Goal: Information Seeking & Learning: Learn about a topic

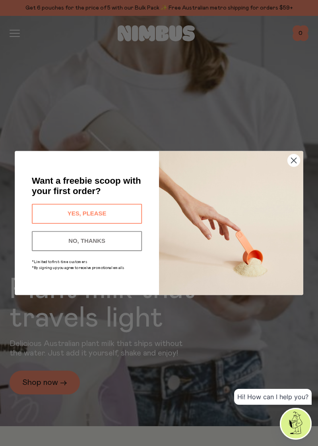
click at [52, 214] on button "YES, PLEASE" at bounding box center [87, 214] width 110 height 20
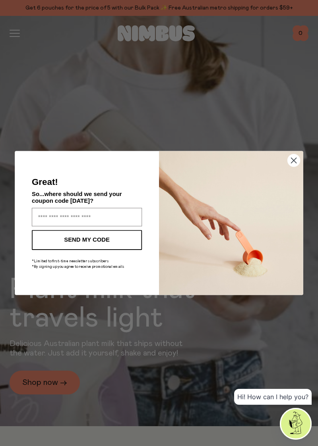
click at [45, 216] on input "Enter your email address" at bounding box center [87, 217] width 110 height 19
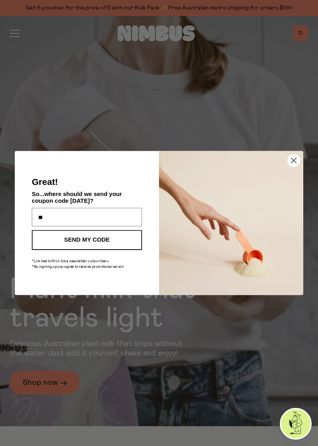
type input "*"
click at [289, 164] on circle "Close dialog" at bounding box center [294, 161] width 12 height 12
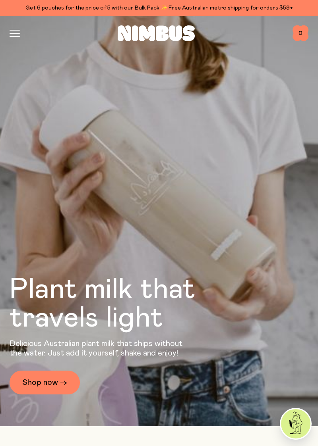
click at [35, 395] on link "Shop now →" at bounding box center [45, 383] width 70 height 24
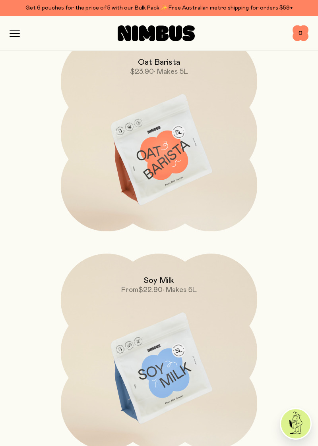
scroll to position [351, 0]
click at [138, 157] on img at bounding box center [159, 151] width 197 height 231
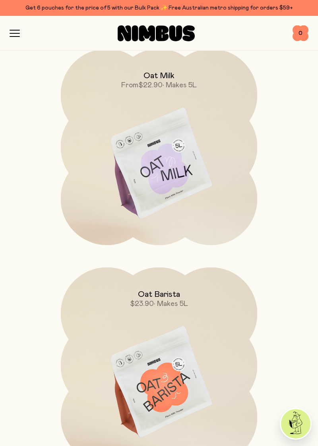
scroll to position [118, 0]
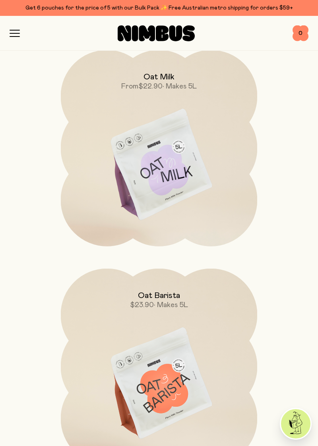
click at [147, 172] on img at bounding box center [159, 165] width 197 height 231
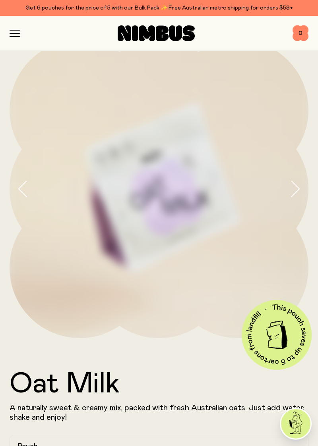
scroll to position [10, 0]
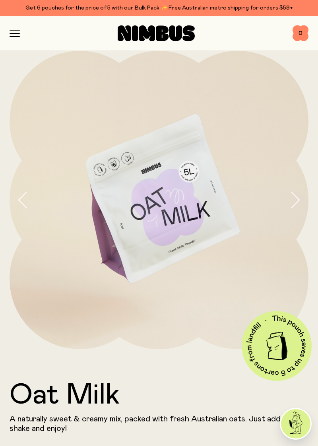
click at [133, 214] on img at bounding box center [159, 200] width 299 height 299
click at [170, 222] on img at bounding box center [159, 200] width 299 height 299
click at [79, 282] on img at bounding box center [159, 200] width 299 height 299
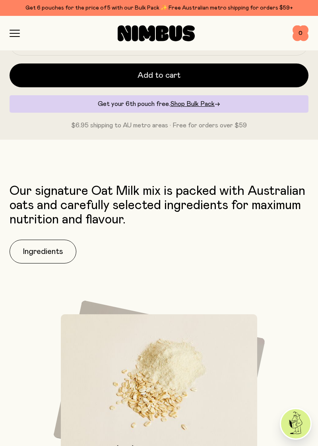
scroll to position [543, 0]
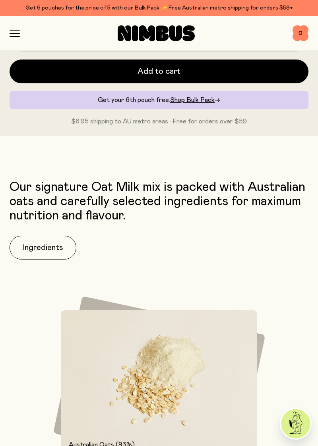
click at [36, 251] on button "Ingredients" at bounding box center [43, 248] width 67 height 24
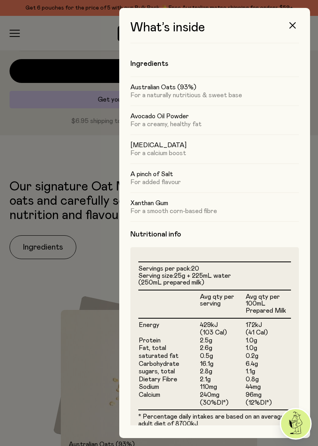
scroll to position [0, 0]
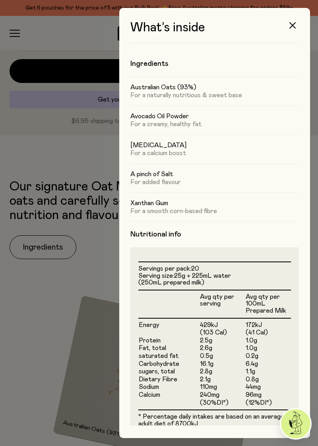
click at [88, 326] on div at bounding box center [159, 223] width 318 height 446
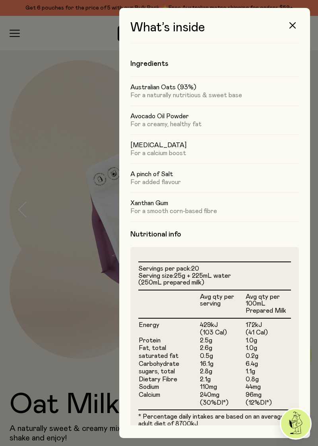
scroll to position [543, 0]
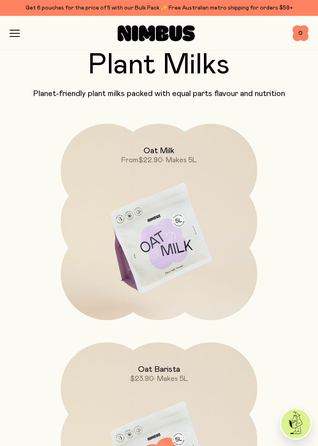
scroll to position [118, 0]
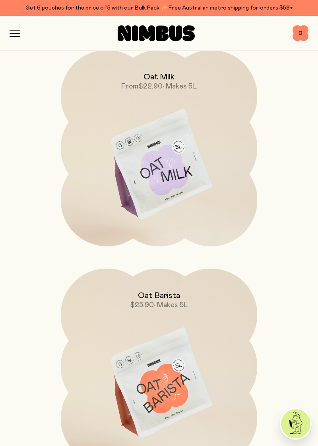
click at [135, 385] on img at bounding box center [159, 384] width 197 height 231
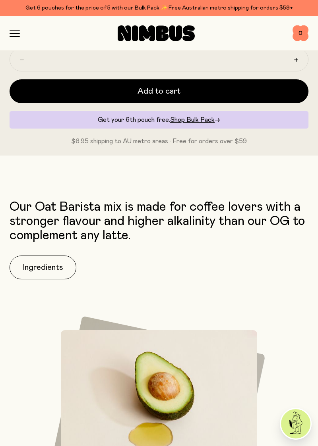
scroll to position [508, 0]
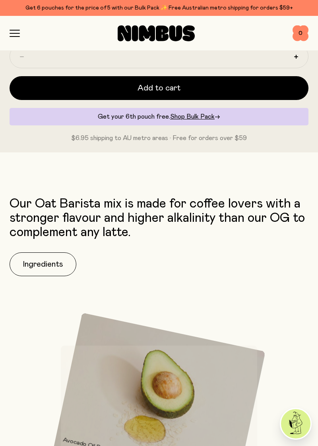
click at [41, 267] on button "Ingredients" at bounding box center [43, 265] width 67 height 24
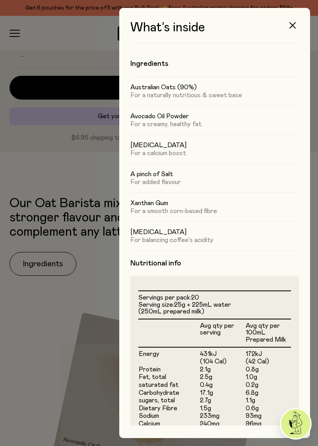
click at [60, 314] on div at bounding box center [159, 223] width 318 height 446
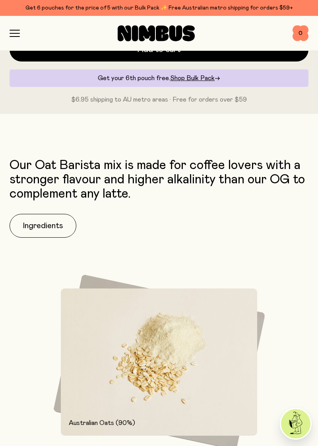
scroll to position [547, 0]
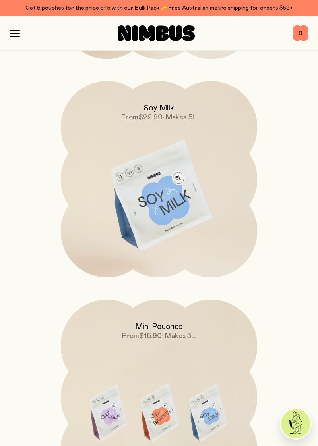
scroll to position [526, 0]
click at [151, 201] on img at bounding box center [159, 195] width 197 height 231
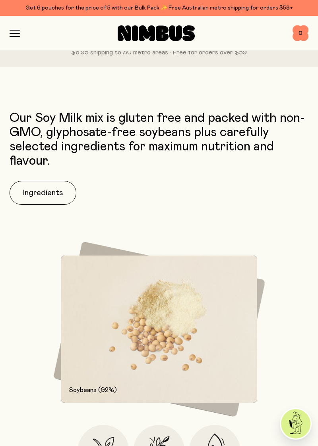
scroll to position [652, 0]
click at [41, 193] on button "Ingredients" at bounding box center [43, 193] width 67 height 24
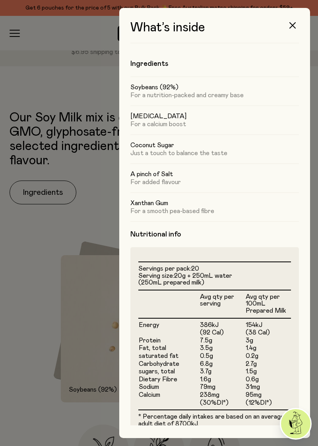
click at [62, 358] on div at bounding box center [159, 223] width 318 height 446
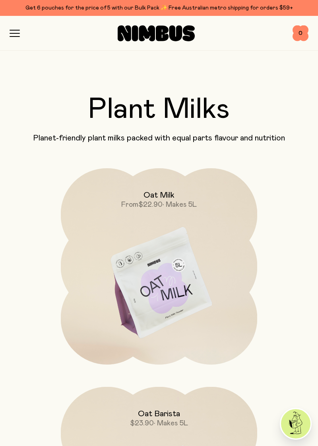
click at [149, 284] on img at bounding box center [159, 283] width 197 height 231
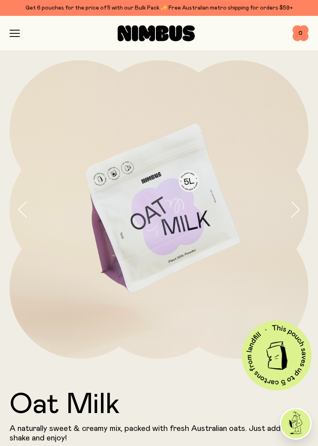
click at [14, 33] on icon "button" at bounding box center [15, 33] width 10 height 0
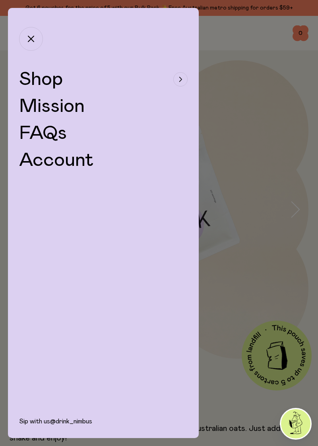
click at [34, 81] on span "Shop" at bounding box center [41, 79] width 44 height 19
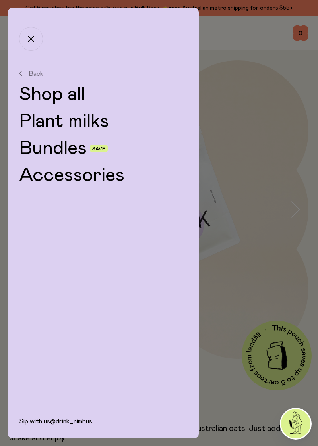
click at [37, 124] on link "Plant milks" at bounding box center [103, 121] width 168 height 19
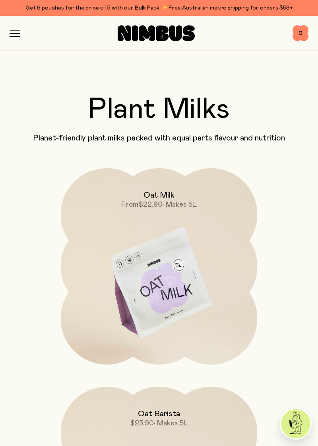
click at [15, 33] on icon "button" at bounding box center [15, 33] width 10 height 0
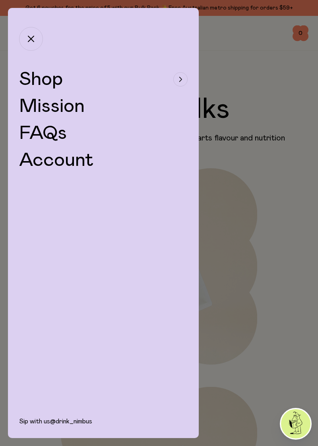
click at [32, 82] on span "Shop" at bounding box center [41, 79] width 44 height 19
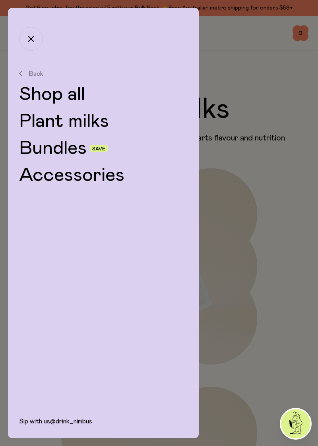
click at [41, 92] on link "Shop all" at bounding box center [103, 94] width 168 height 19
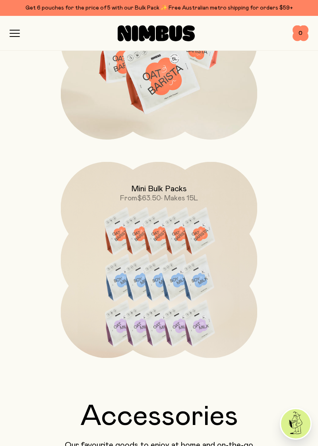
scroll to position [2290, 0]
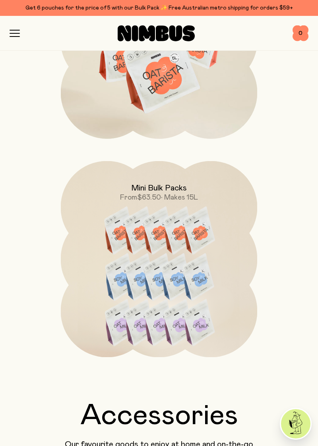
click at [141, 271] on img at bounding box center [159, 283] width 197 height 245
click at [144, 291] on img at bounding box center [159, 283] width 197 height 245
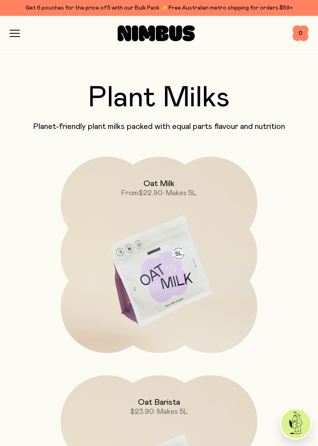
scroll to position [16, 0]
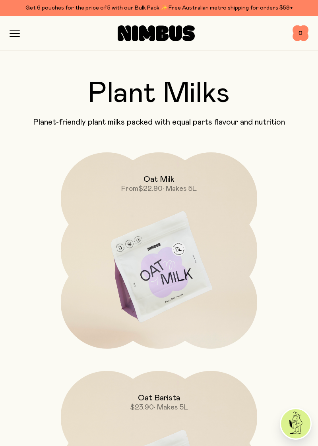
click at [159, 273] on img at bounding box center [159, 268] width 197 height 231
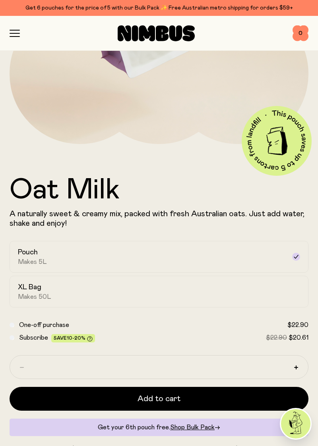
scroll to position [217, 0]
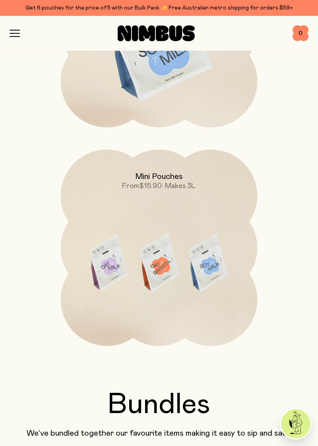
scroll to position [682, 0]
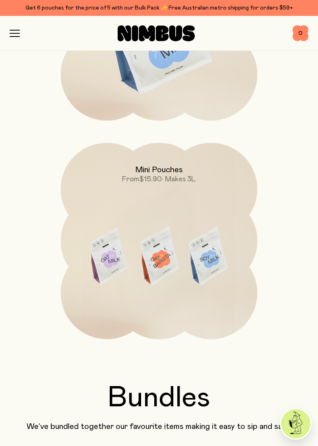
click at [133, 265] on img at bounding box center [159, 258] width 197 height 231
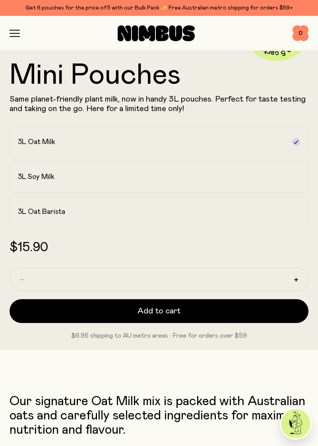
scroll to position [330, 0]
